Goal: Task Accomplishment & Management: Use online tool/utility

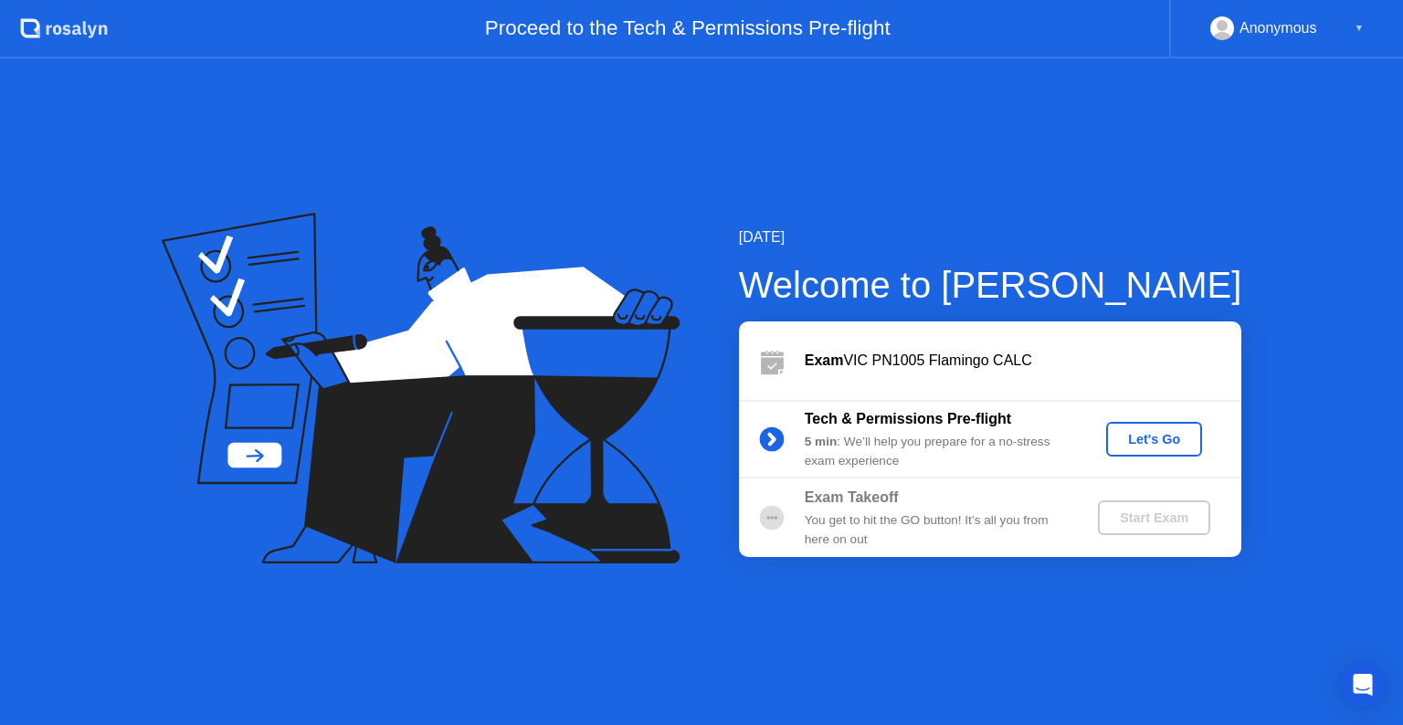
click at [1184, 445] on div "Let's Go" at bounding box center [1154, 439] width 81 height 15
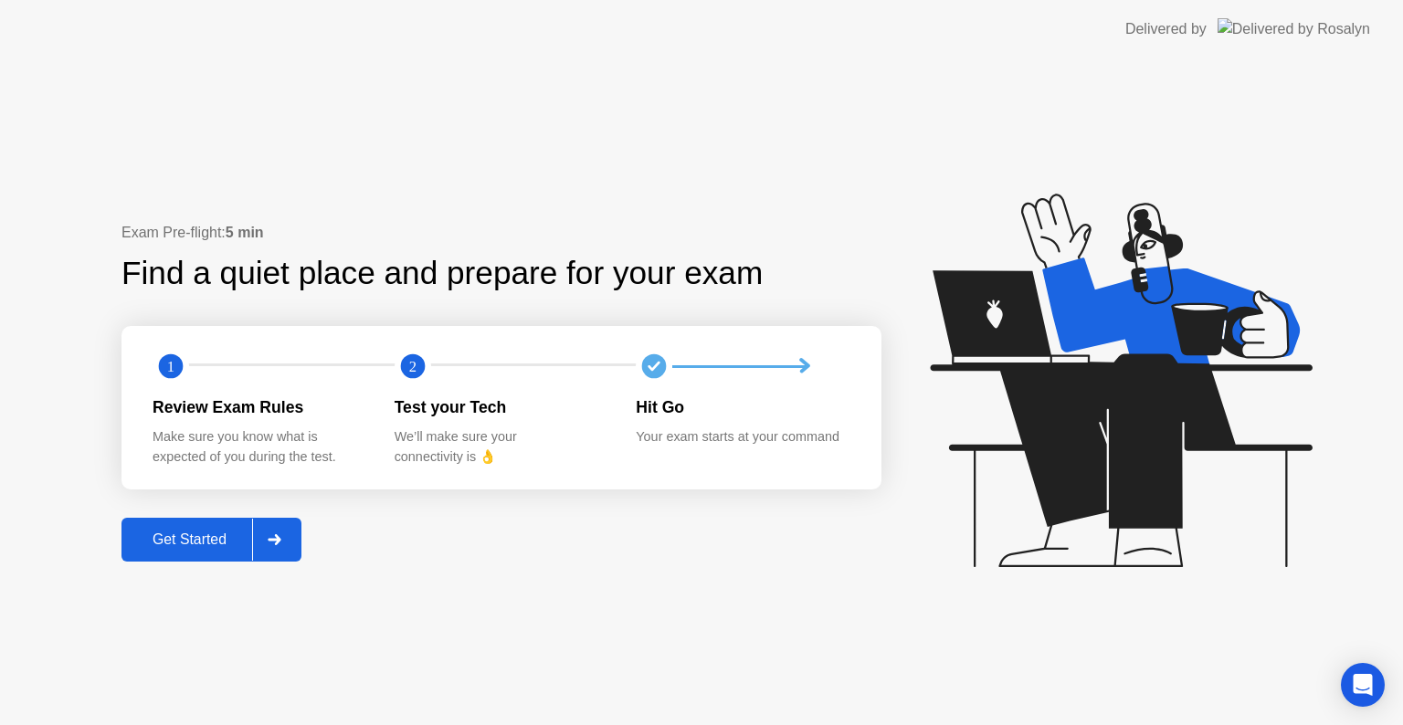
click at [219, 543] on div "Get Started" at bounding box center [189, 540] width 125 height 16
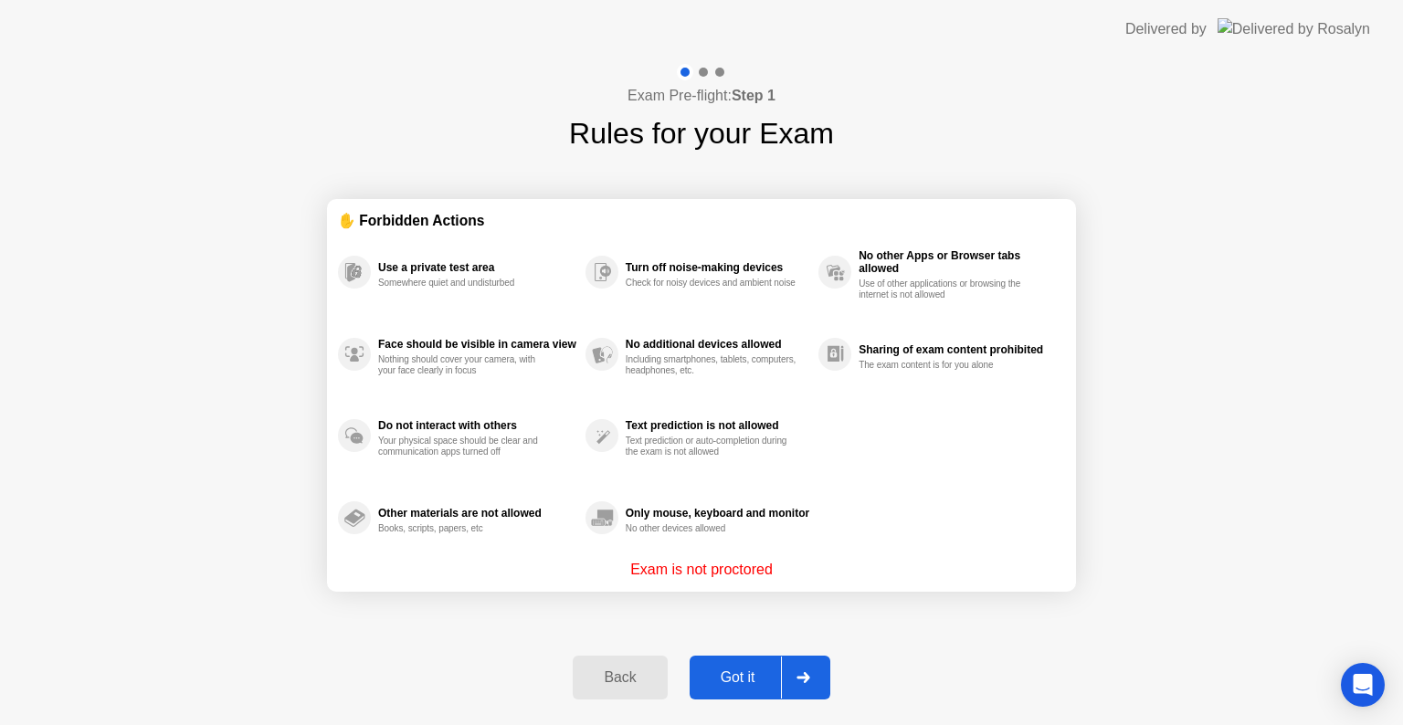
click at [735, 682] on div "Got it" at bounding box center [738, 678] width 86 height 16
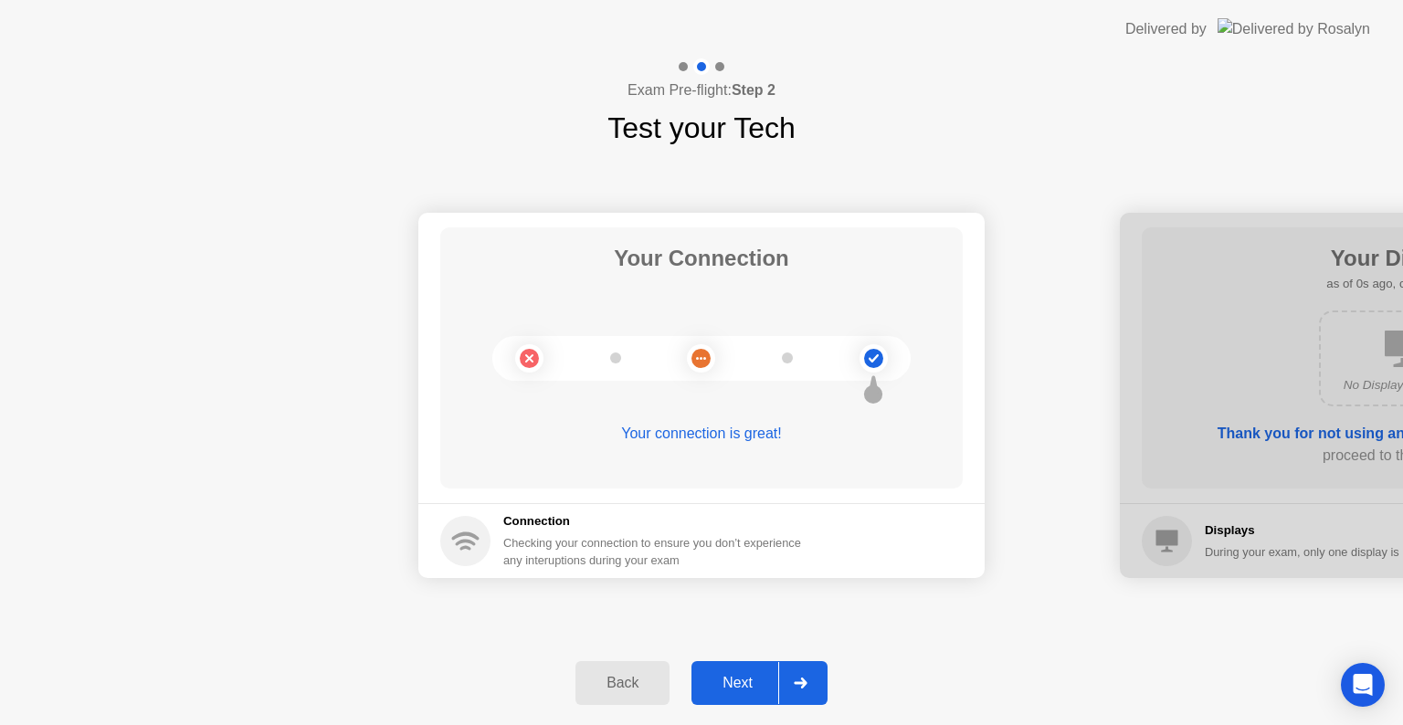
click at [735, 682] on div "Next" at bounding box center [737, 683] width 81 height 16
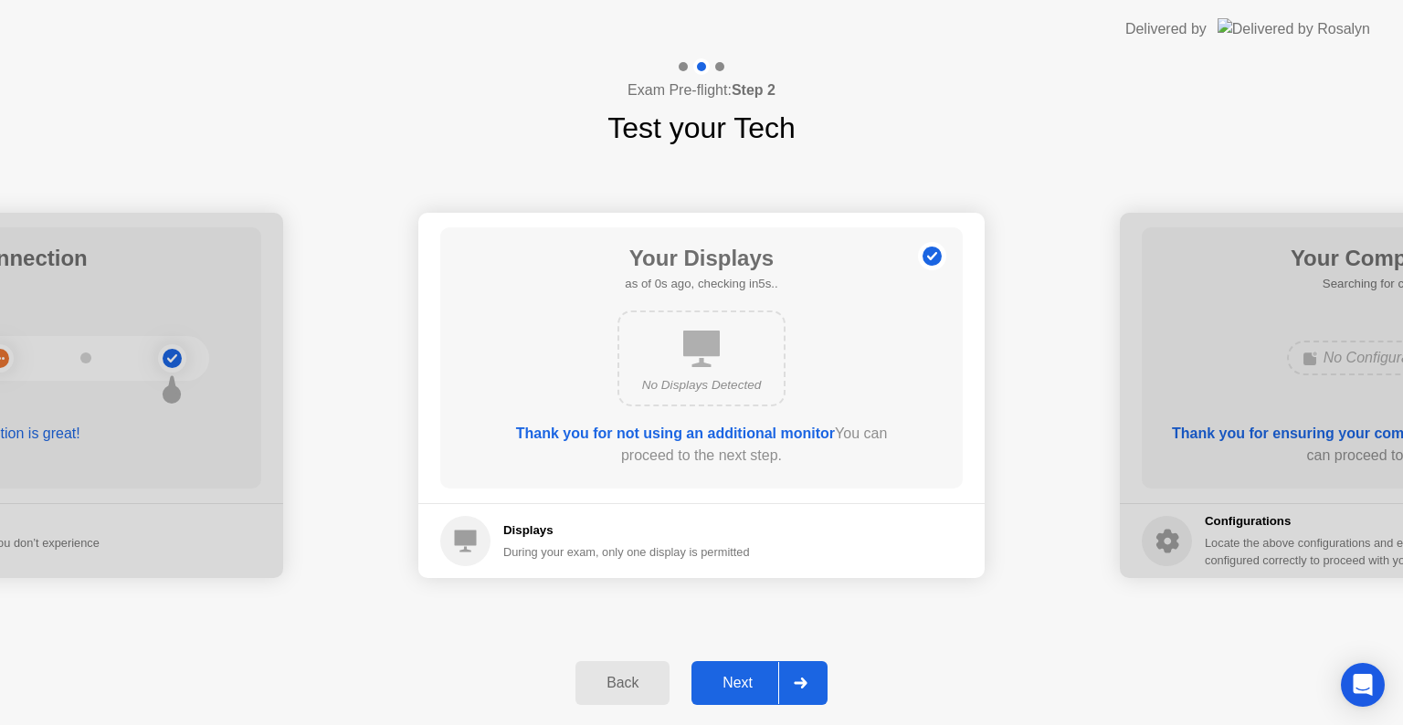
click at [735, 682] on div "Next" at bounding box center [737, 683] width 81 height 16
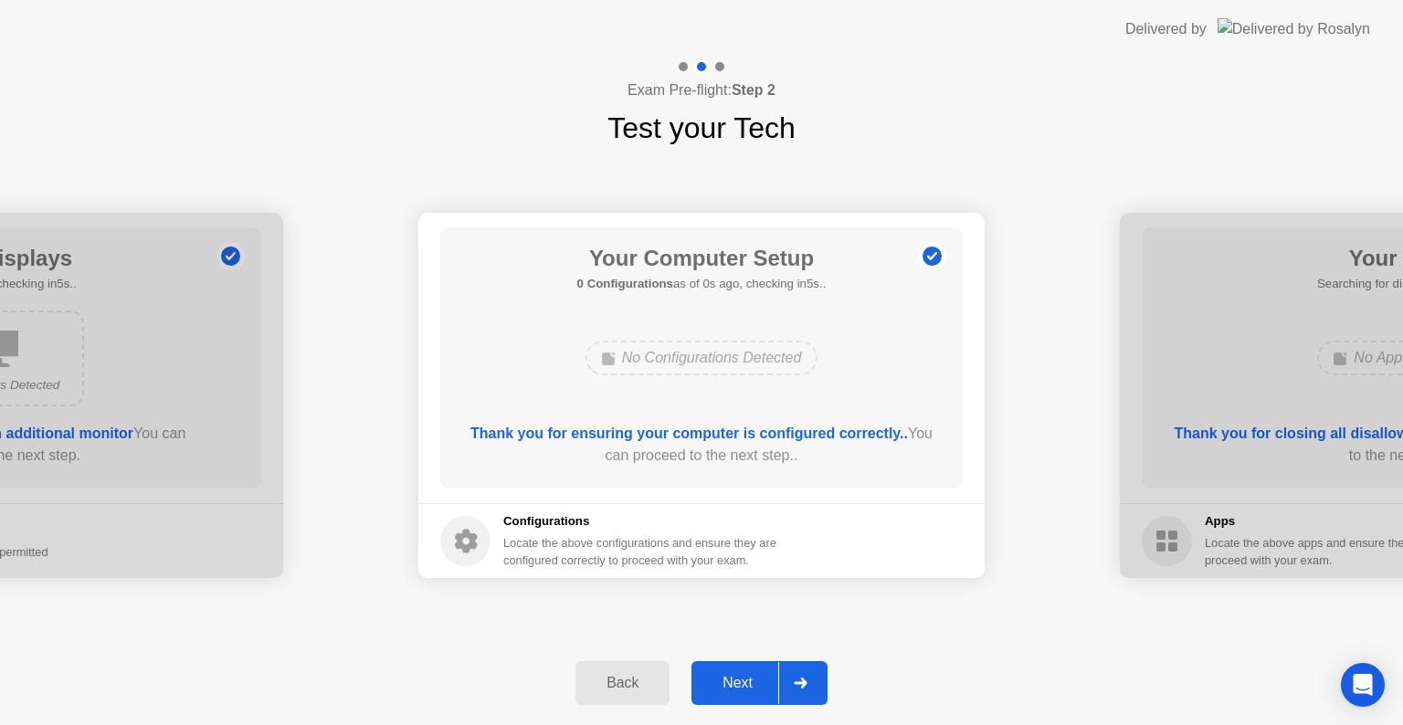
click at [735, 682] on div "Next" at bounding box center [737, 683] width 81 height 16
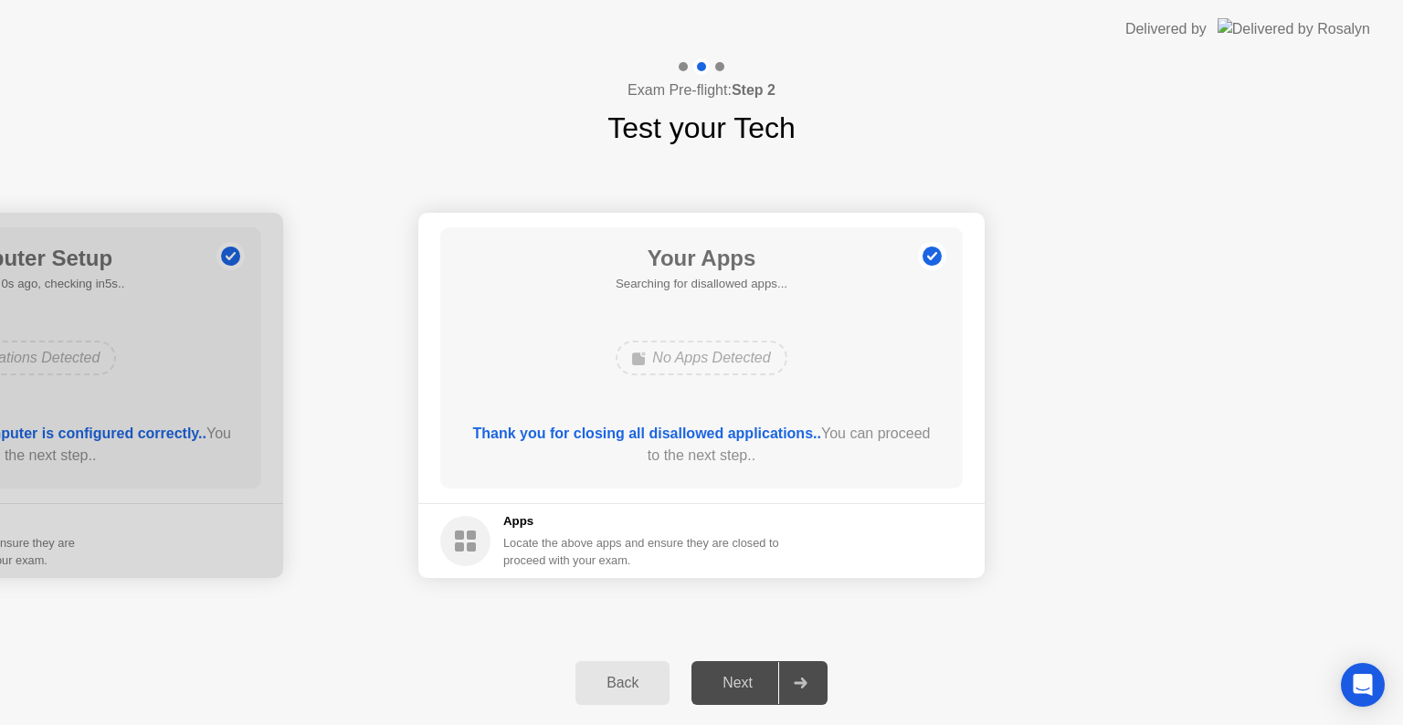
click at [735, 682] on div "Next" at bounding box center [737, 683] width 81 height 16
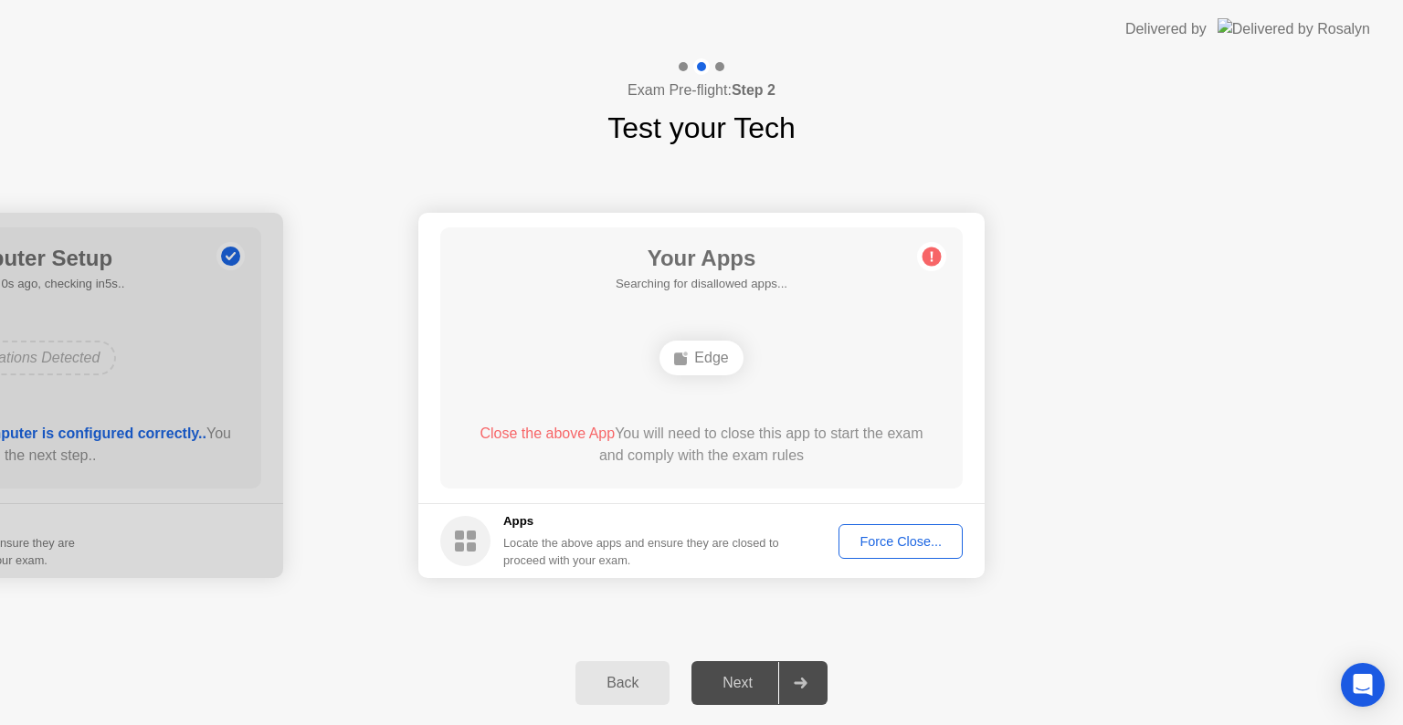
click at [895, 548] on div "Force Close..." at bounding box center [900, 541] width 111 height 15
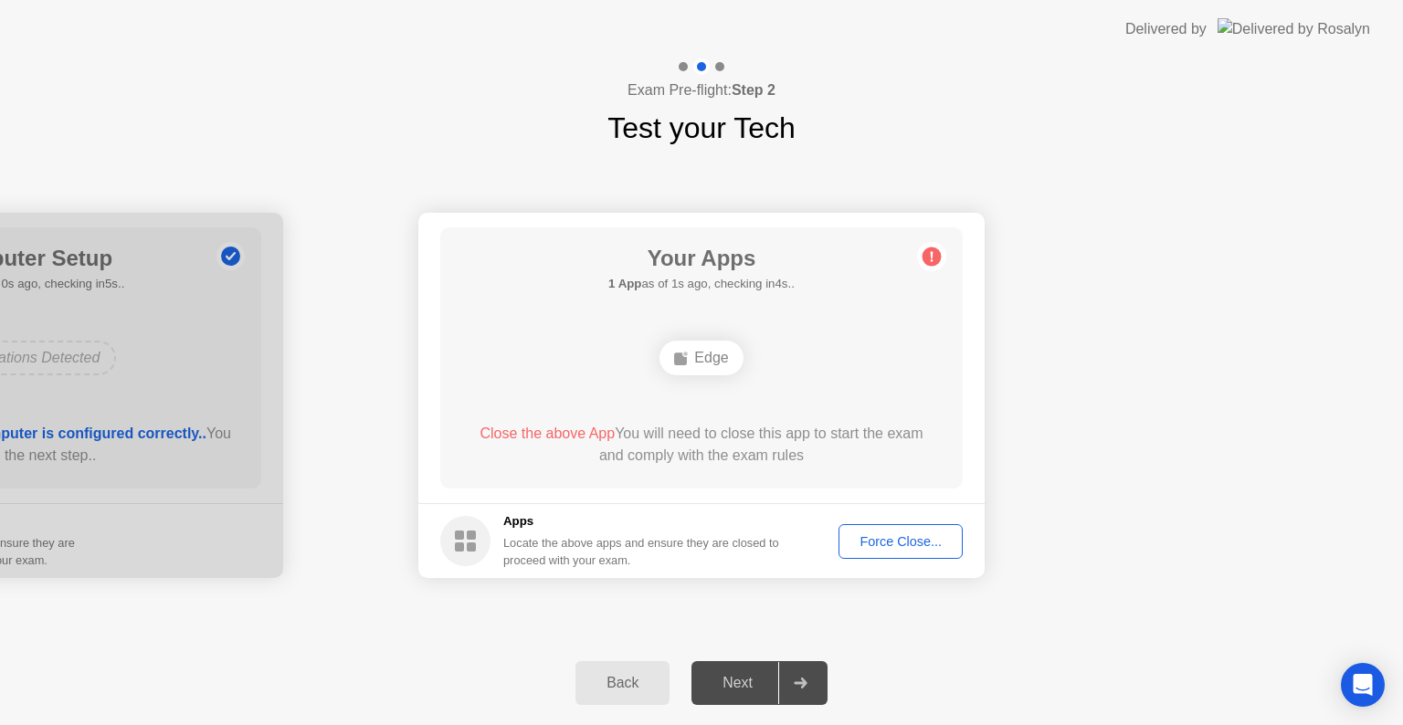
click at [647, 692] on div "Back" at bounding box center [622, 683] width 83 height 16
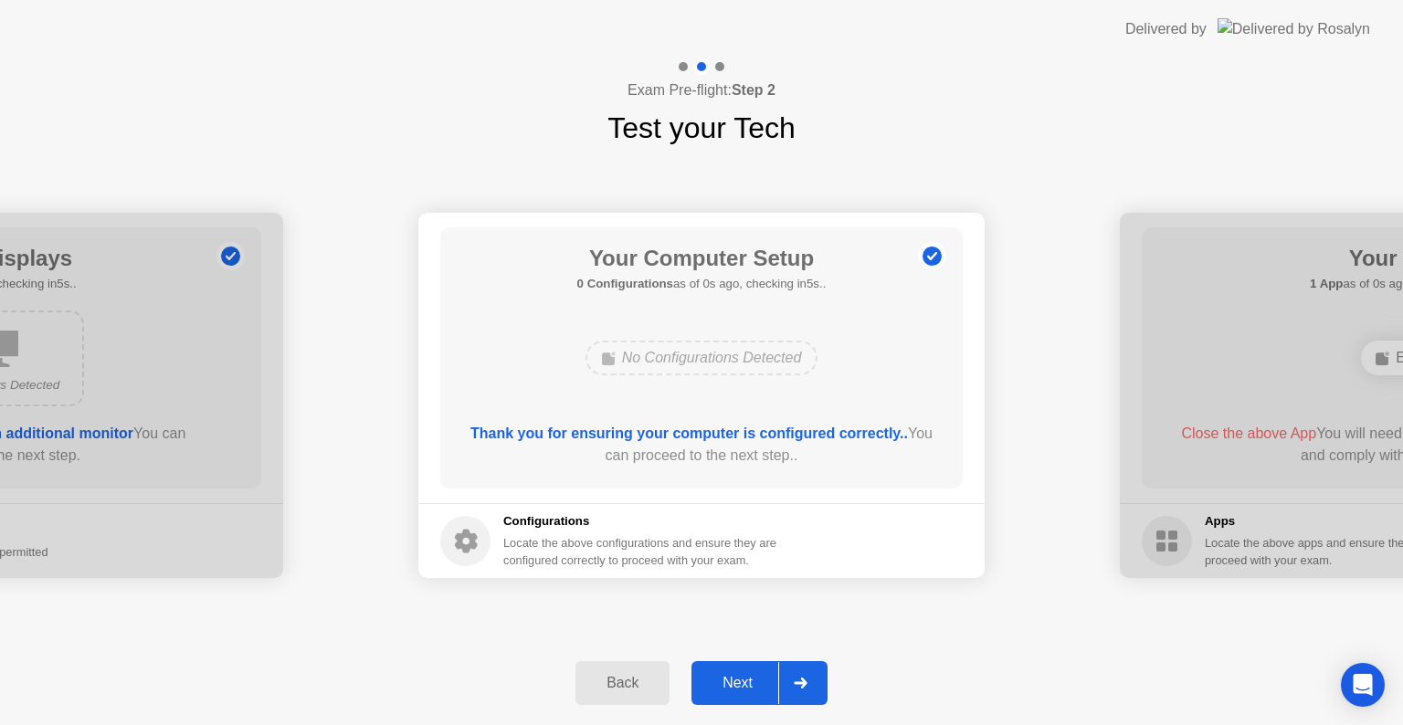
click at [819, 669] on div at bounding box center [800, 683] width 44 height 42
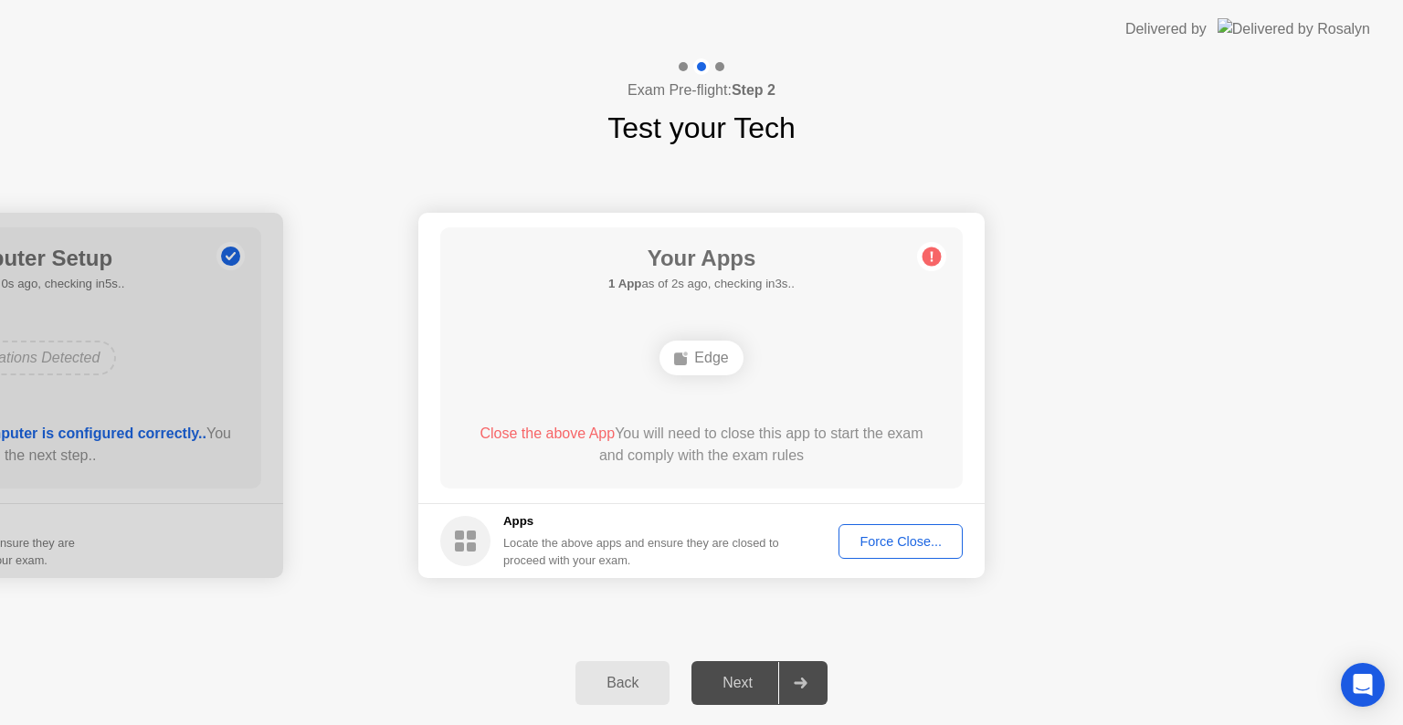
click at [706, 358] on div "Edge" at bounding box center [701, 358] width 83 height 35
click at [637, 686] on div "Back" at bounding box center [622, 683] width 83 height 16
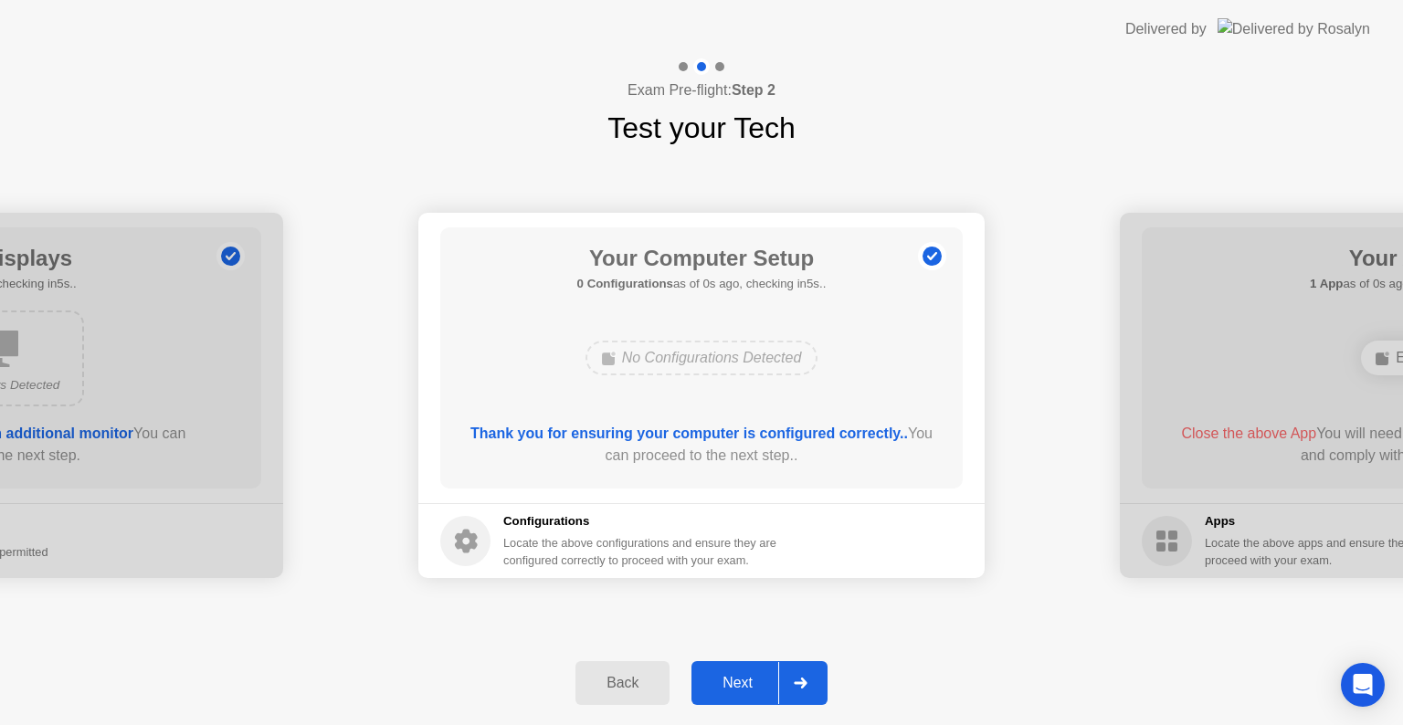
click at [791, 689] on div at bounding box center [800, 683] width 44 height 42
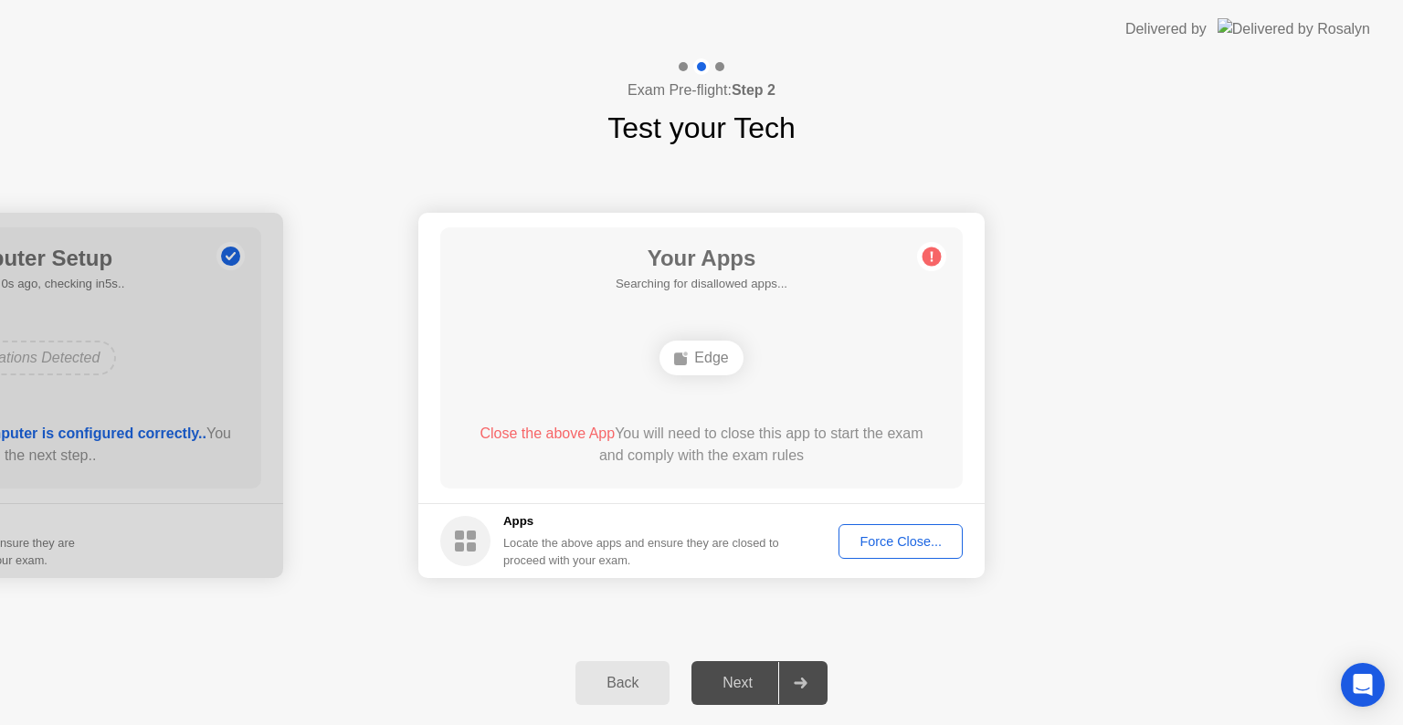
click at [602, 688] on div "Back" at bounding box center [622, 683] width 83 height 16
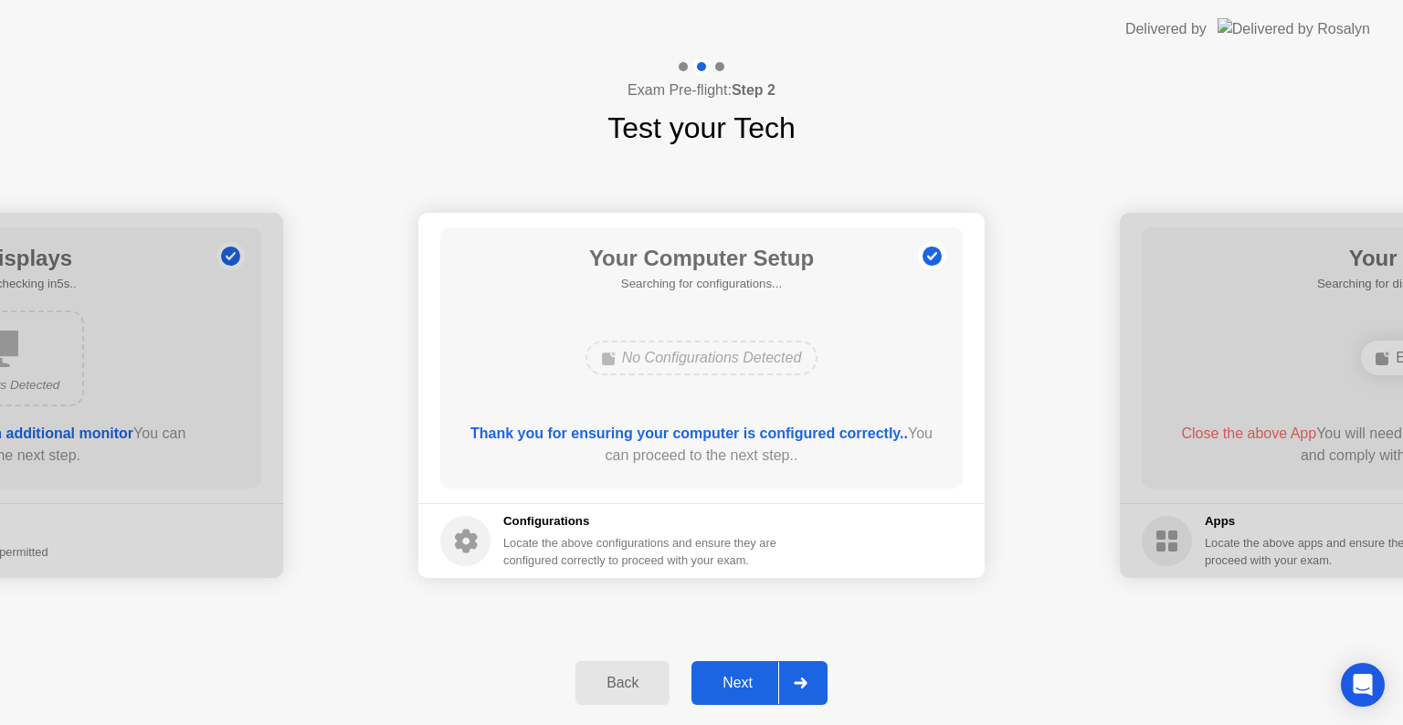
click at [602, 688] on div "Back" at bounding box center [622, 683] width 83 height 16
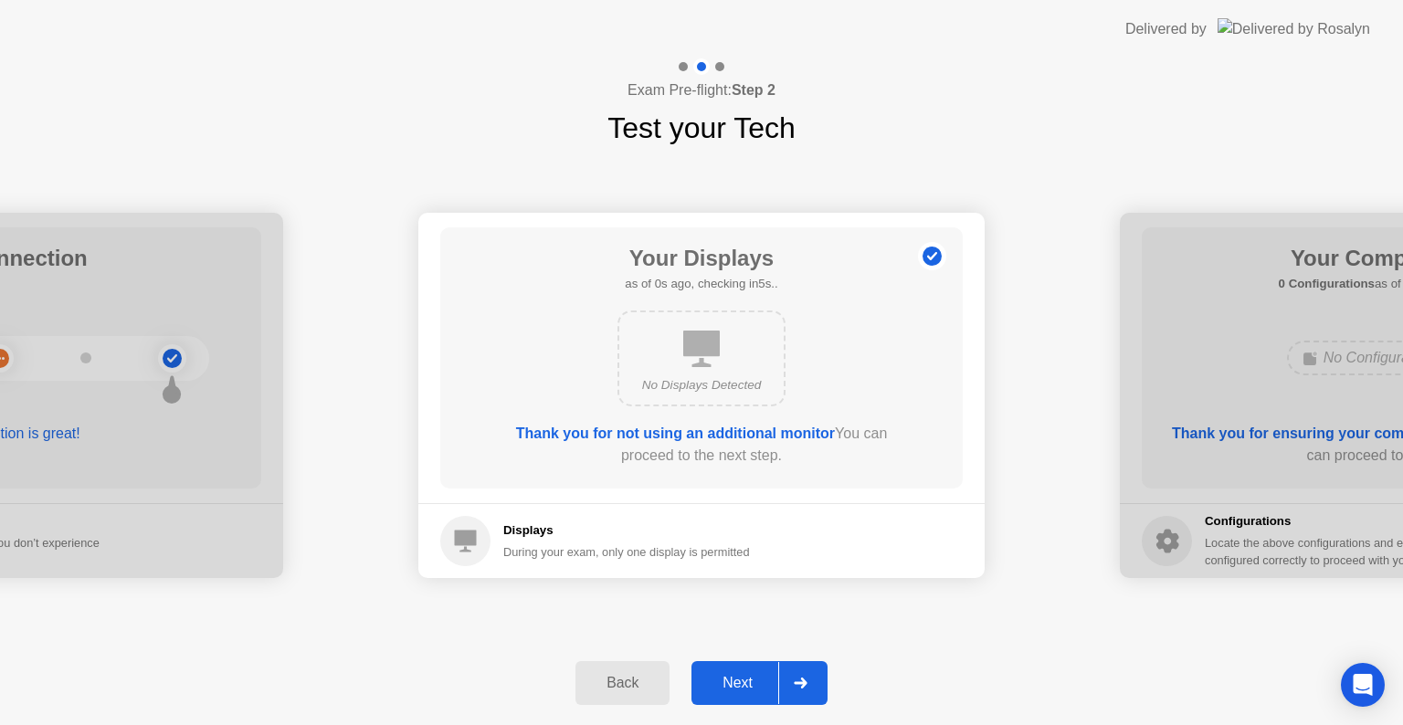
click at [811, 680] on div at bounding box center [800, 683] width 44 height 42
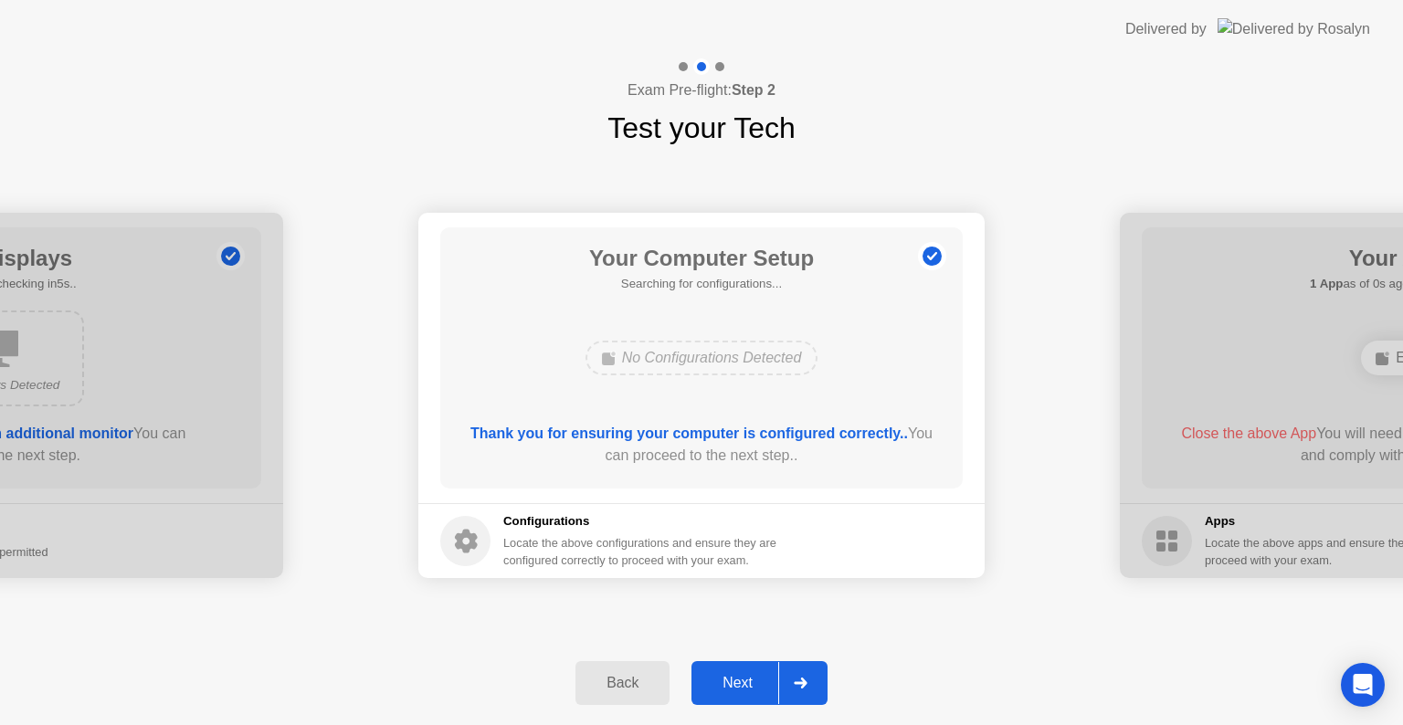
click at [811, 680] on div at bounding box center [800, 683] width 44 height 42
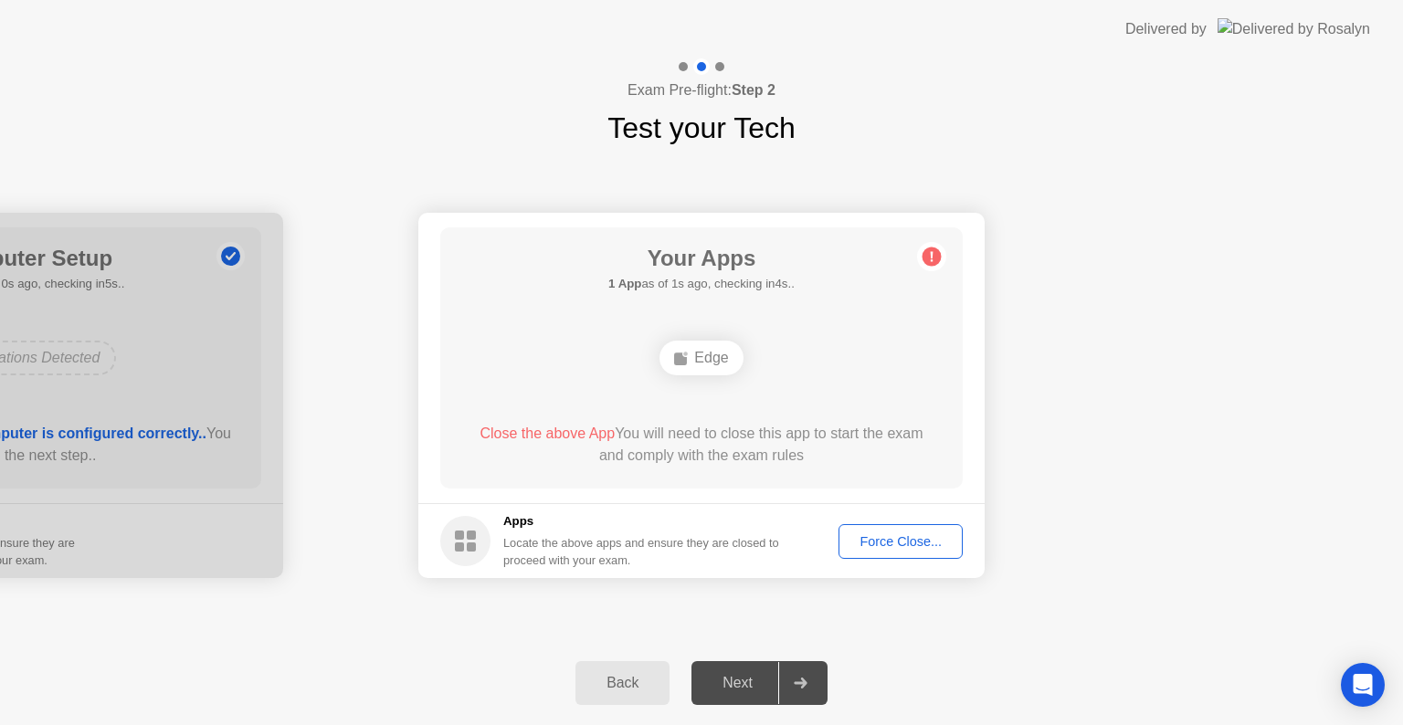
click at [888, 551] on button "Force Close..." at bounding box center [901, 541] width 124 height 35
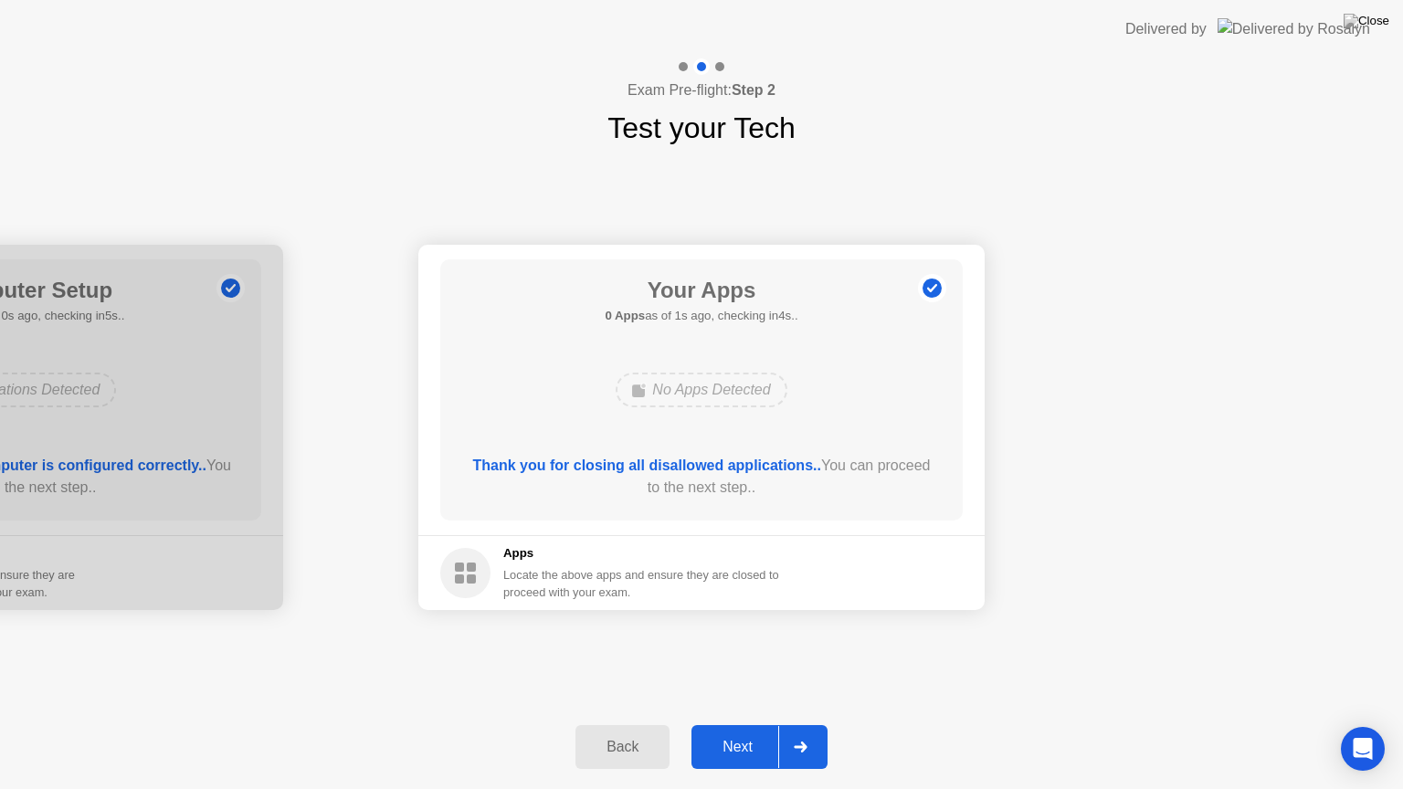
click at [794, 724] on icon at bounding box center [801, 747] width 14 height 11
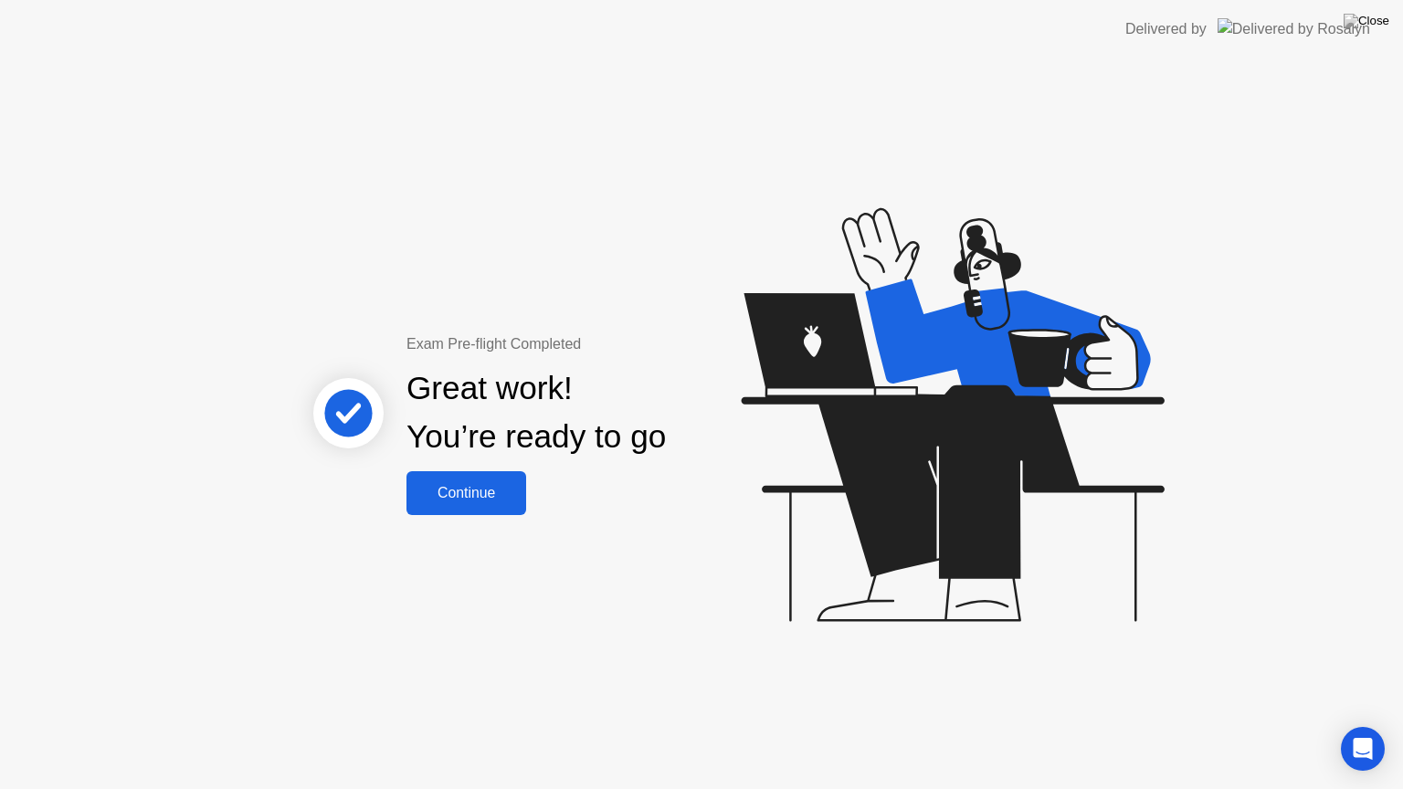
click at [461, 498] on div "Continue" at bounding box center [466, 493] width 109 height 16
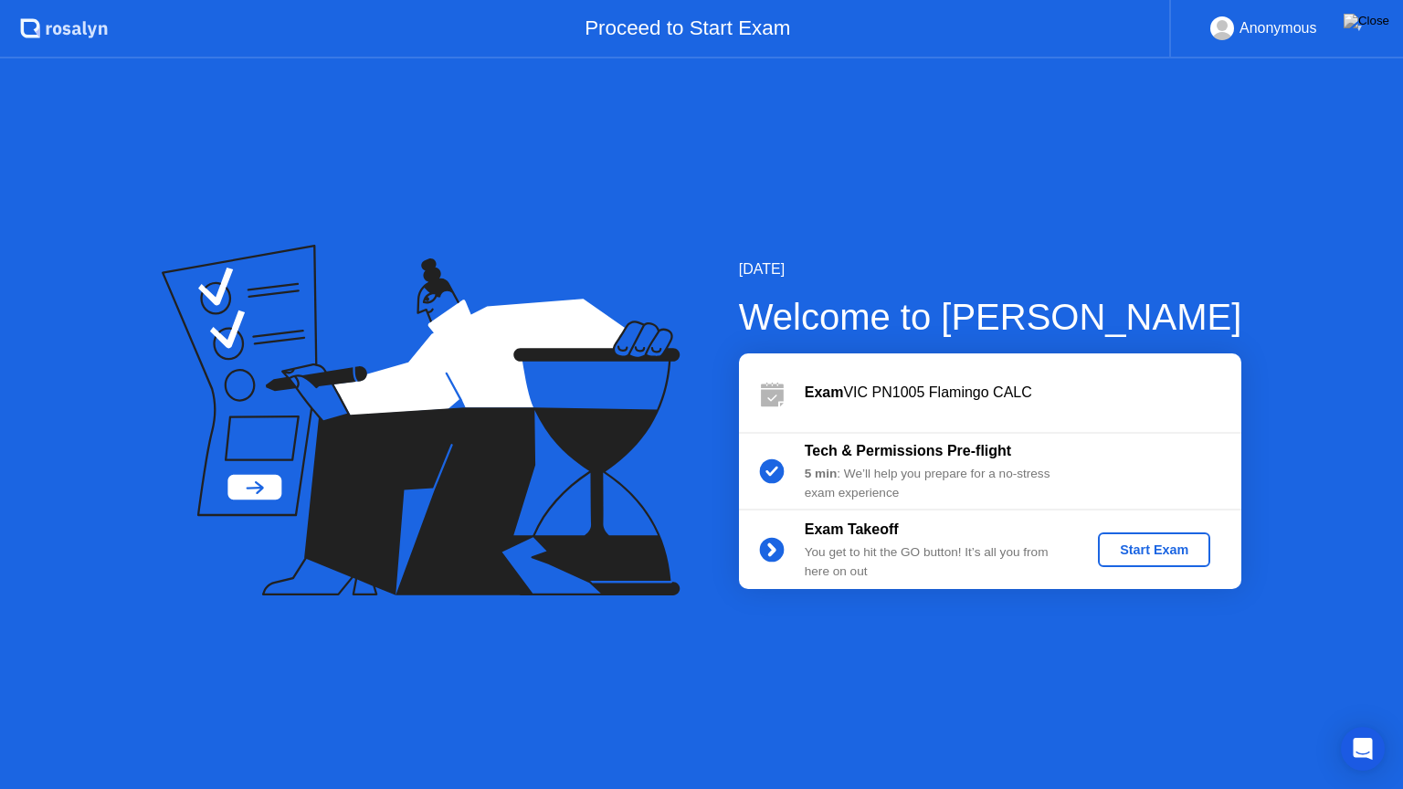
click at [1155, 557] on div "Start Exam" at bounding box center [1154, 550] width 98 height 15
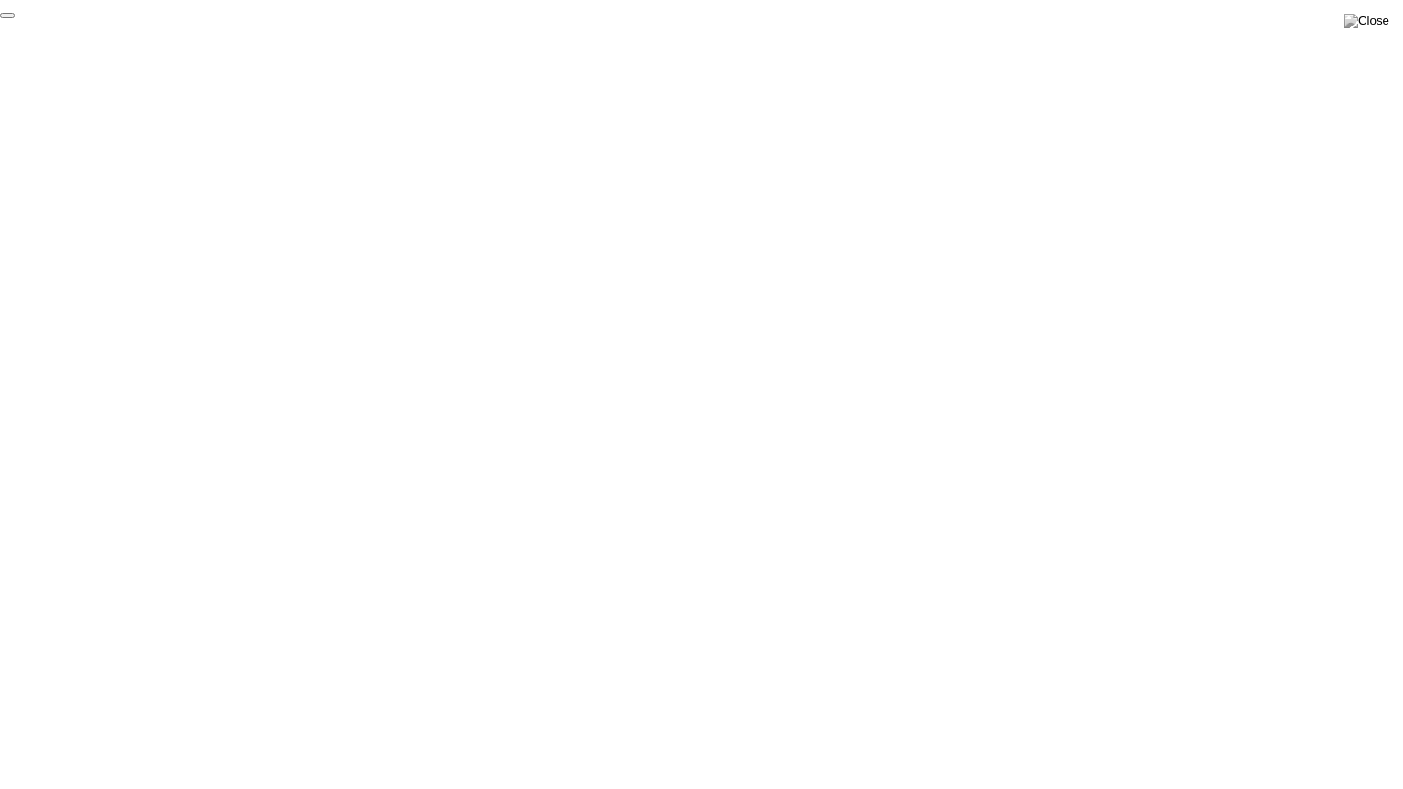
click div "End Proctoring Session"
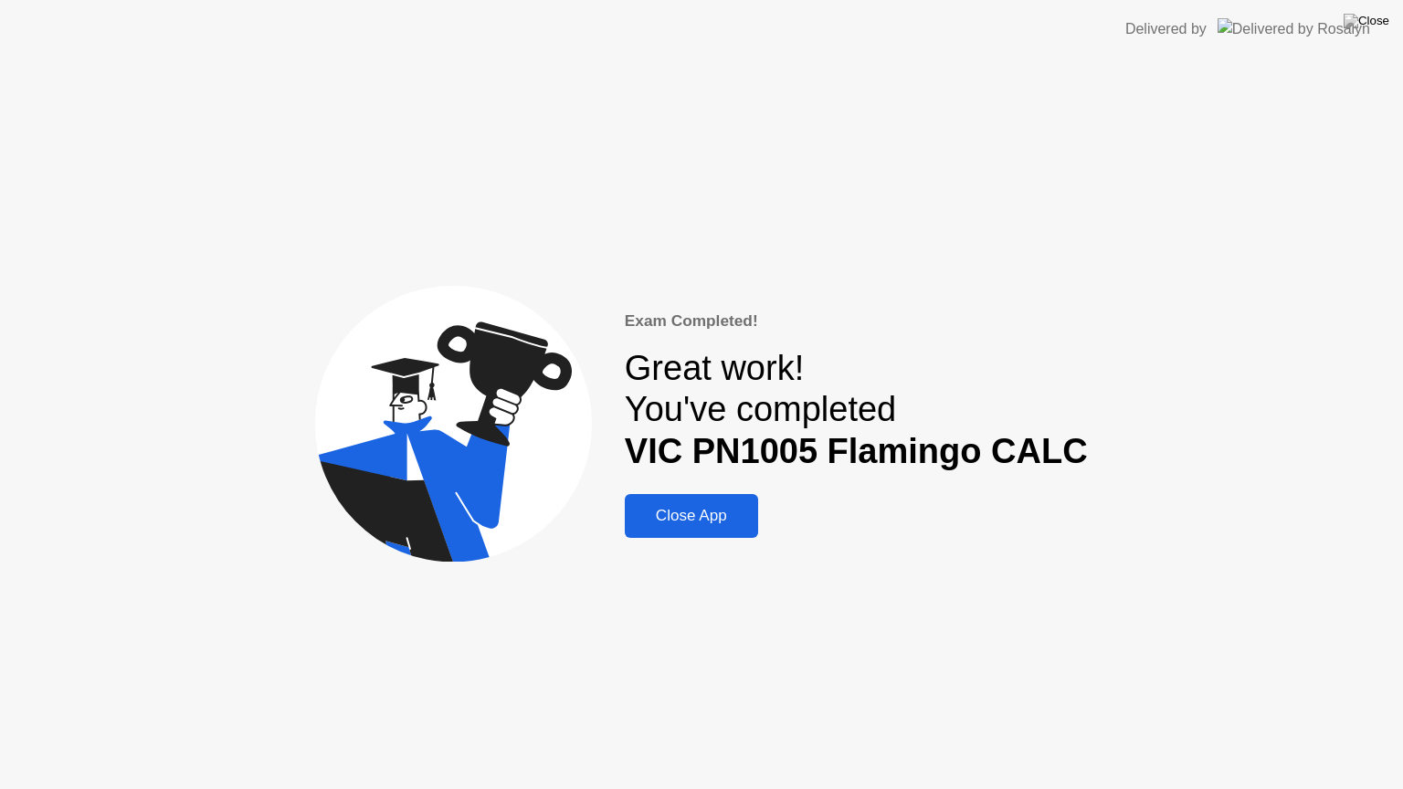
click at [728, 520] on div "Close App" at bounding box center [691, 516] width 122 height 18
